Goal: Navigation & Orientation: Find specific page/section

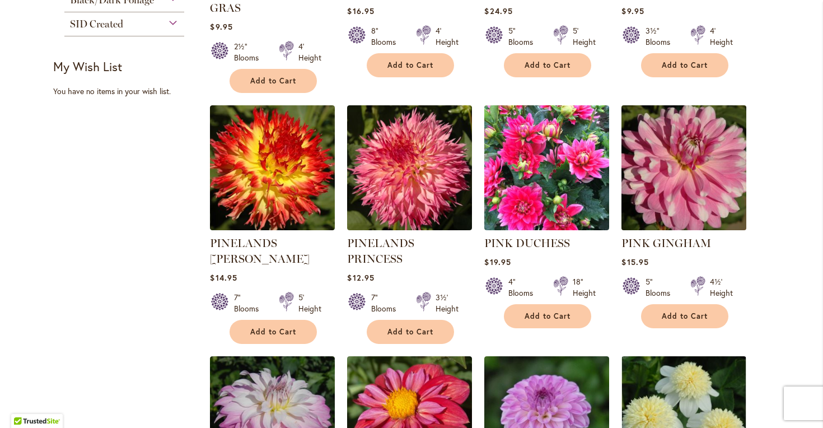
scroll to position [963, 0]
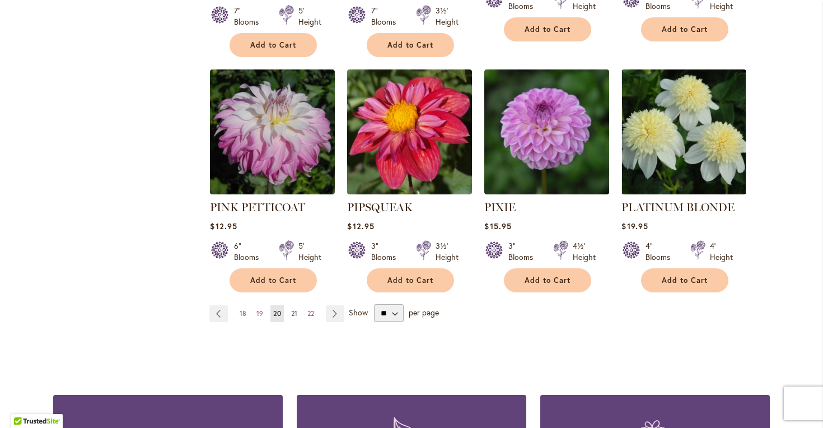
click at [297, 305] on link "Page 21" at bounding box center [294, 313] width 12 height 17
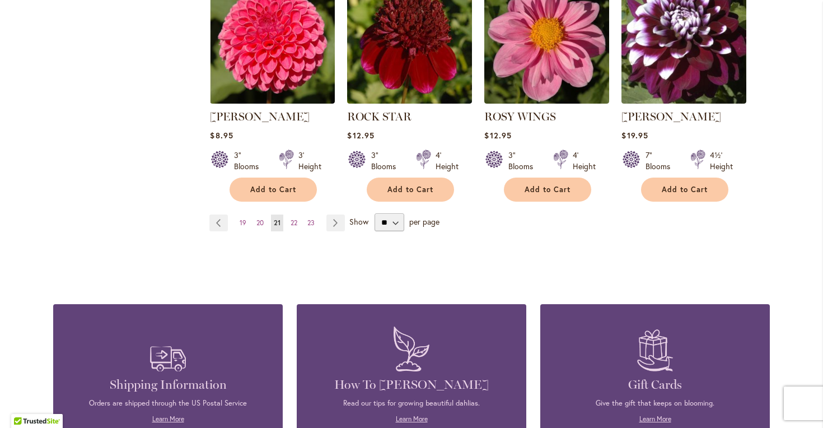
scroll to position [956, 0]
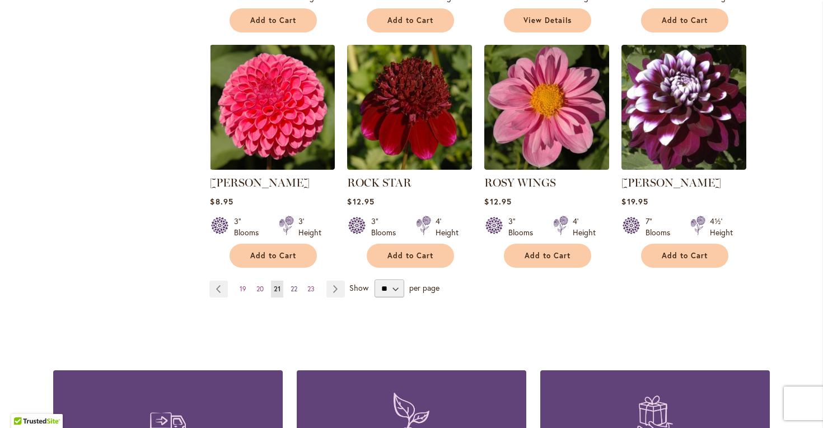
click at [300, 289] on link "Page 22" at bounding box center [294, 289] width 12 height 17
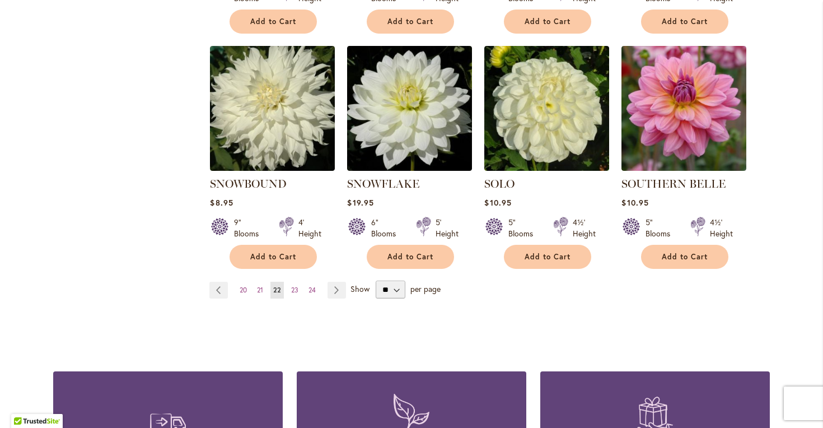
scroll to position [1155, 0]
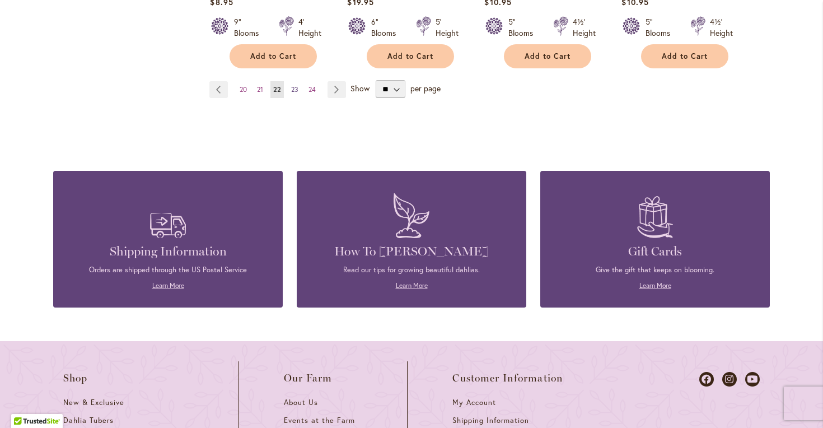
click at [296, 85] on span "23" at bounding box center [294, 89] width 7 height 8
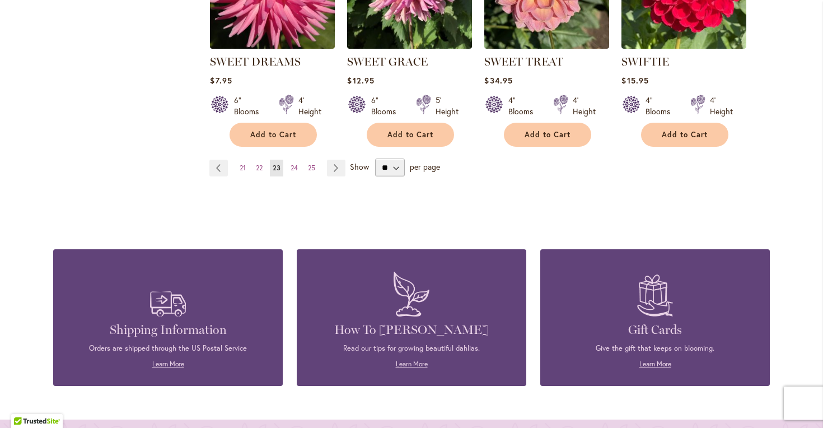
scroll to position [1080, 0]
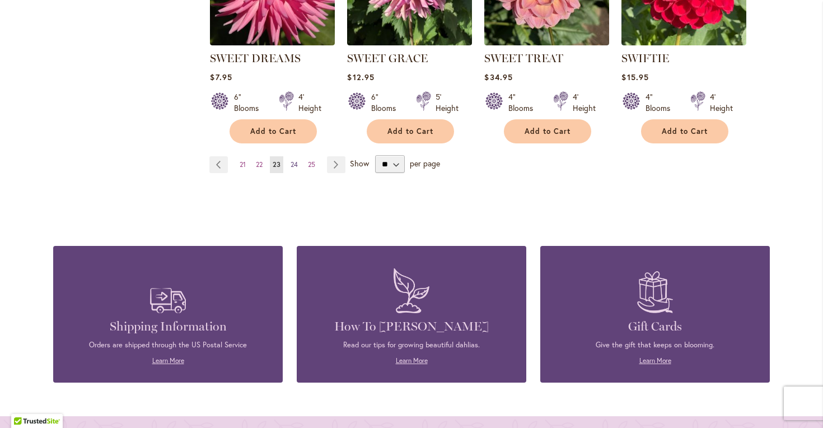
click at [294, 166] on span "24" at bounding box center [294, 164] width 7 height 8
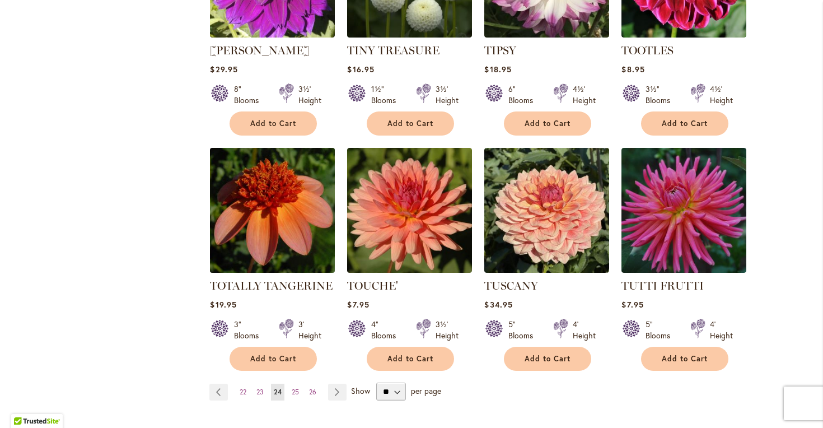
scroll to position [892, 0]
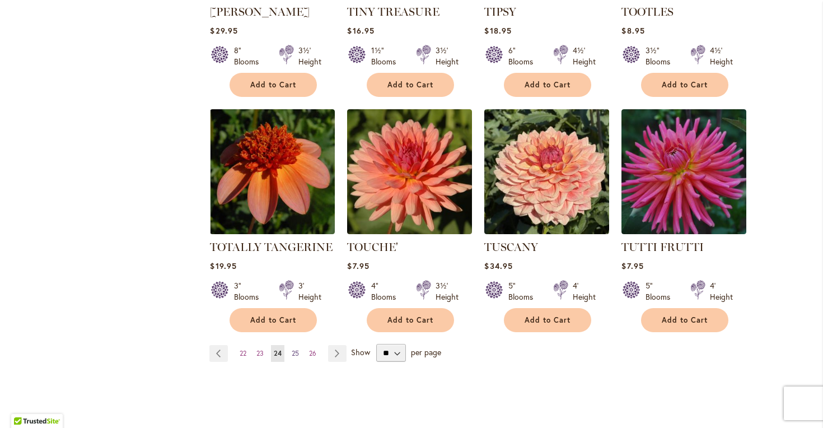
click at [296, 349] on span "25" at bounding box center [295, 353] width 7 height 8
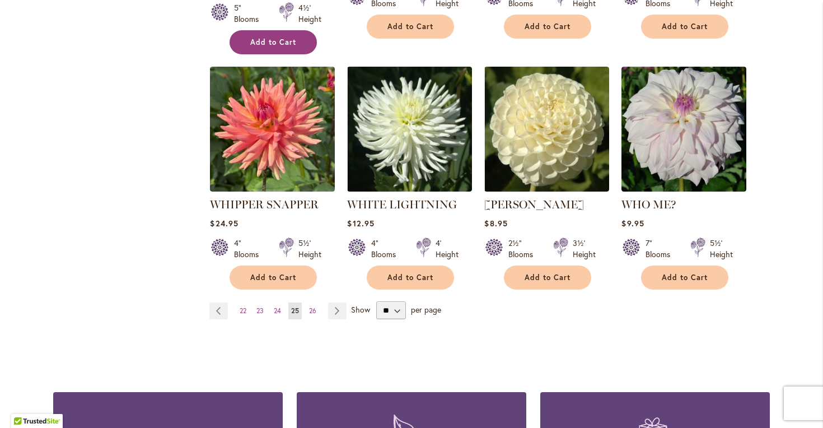
scroll to position [938, 0]
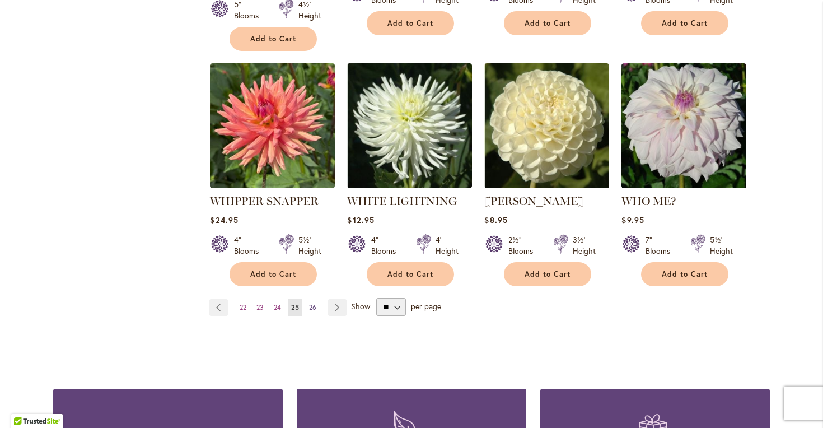
click at [316, 303] on span "26" at bounding box center [312, 307] width 7 height 8
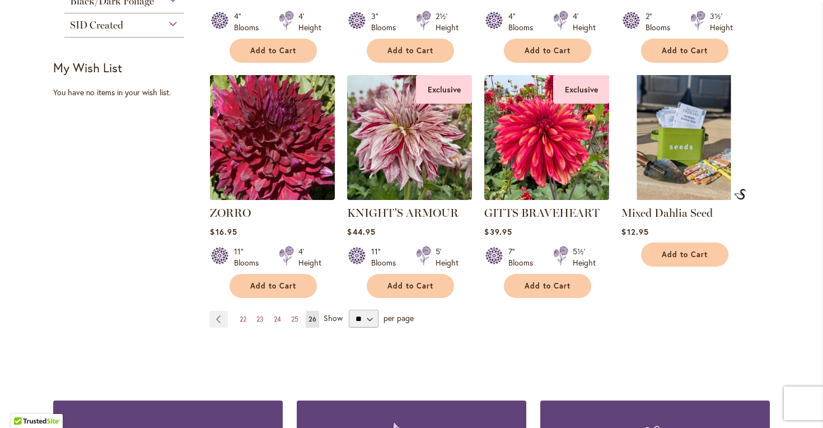
scroll to position [685, 0]
